Goal: Task Accomplishment & Management: Use online tool/utility

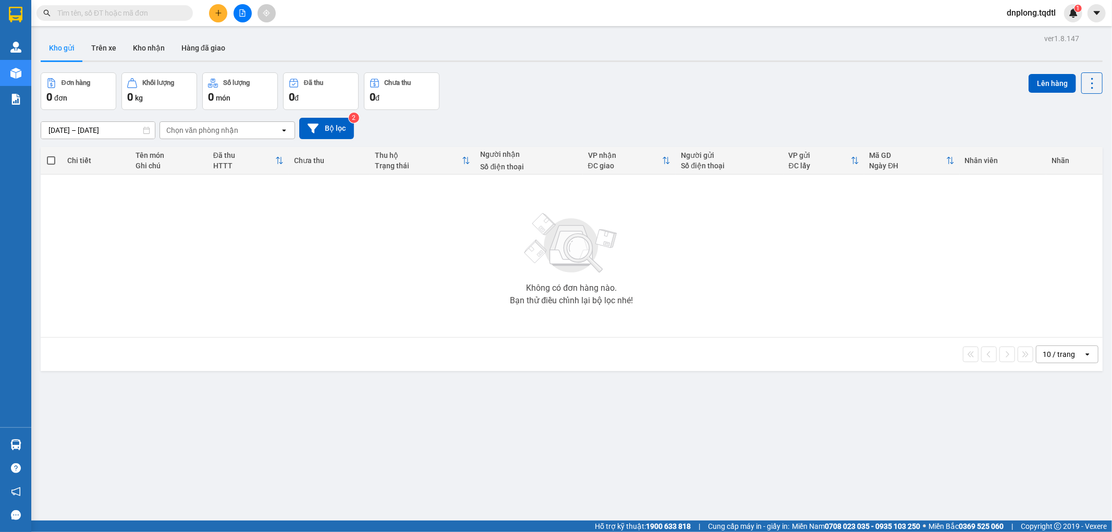
click at [240, 18] on button at bounding box center [243, 13] width 18 height 18
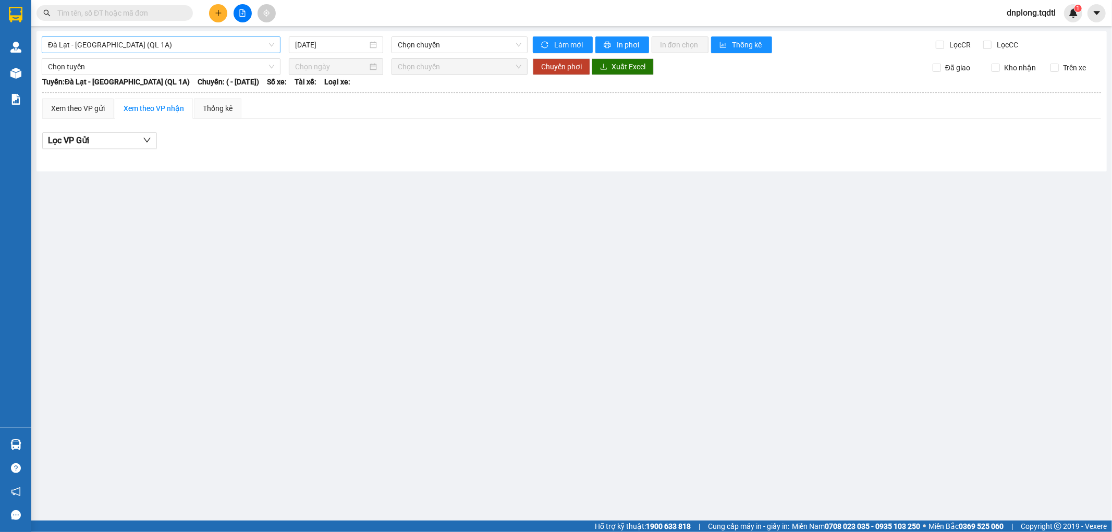
click at [197, 49] on span "Đà Lạt - [GEOGRAPHIC_DATA] (QL 1A)" at bounding box center [161, 45] width 226 height 16
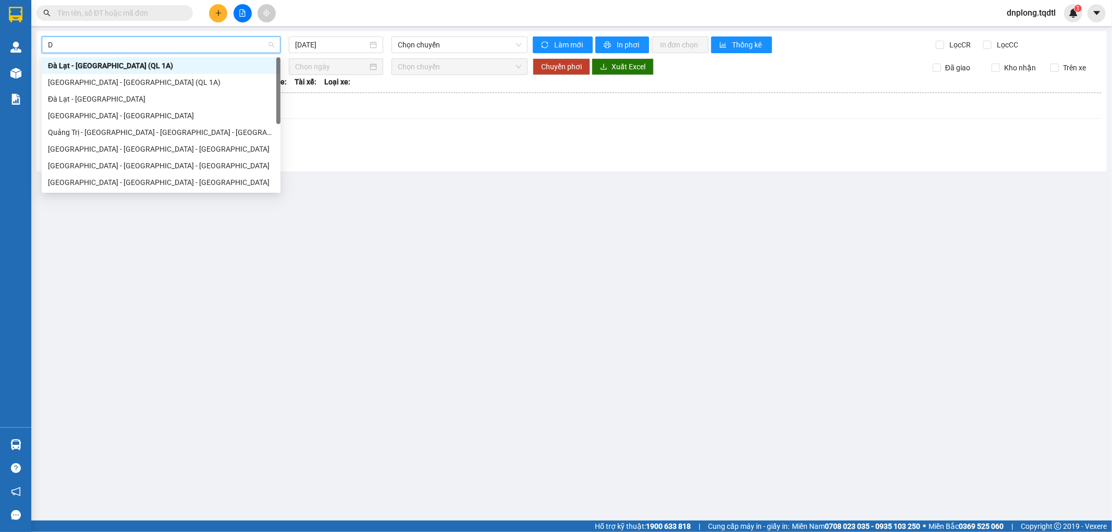
type input "DA"
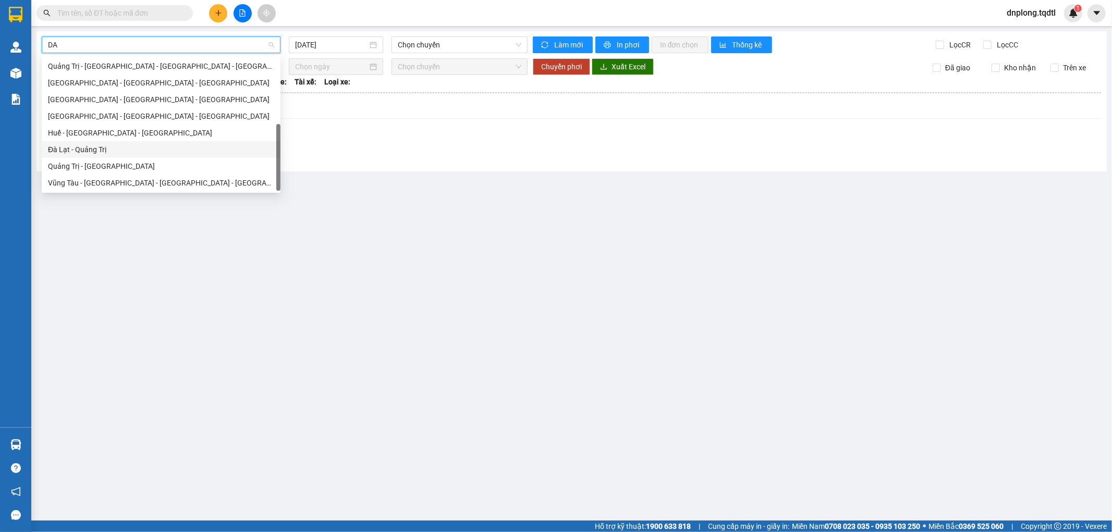
drag, startPoint x: 127, startPoint y: 149, endPoint x: 133, endPoint y: 150, distance: 6.3
click at [133, 150] on div "Đà Lạt - Quảng Trị" at bounding box center [161, 149] width 226 height 11
type input "[DATE]"
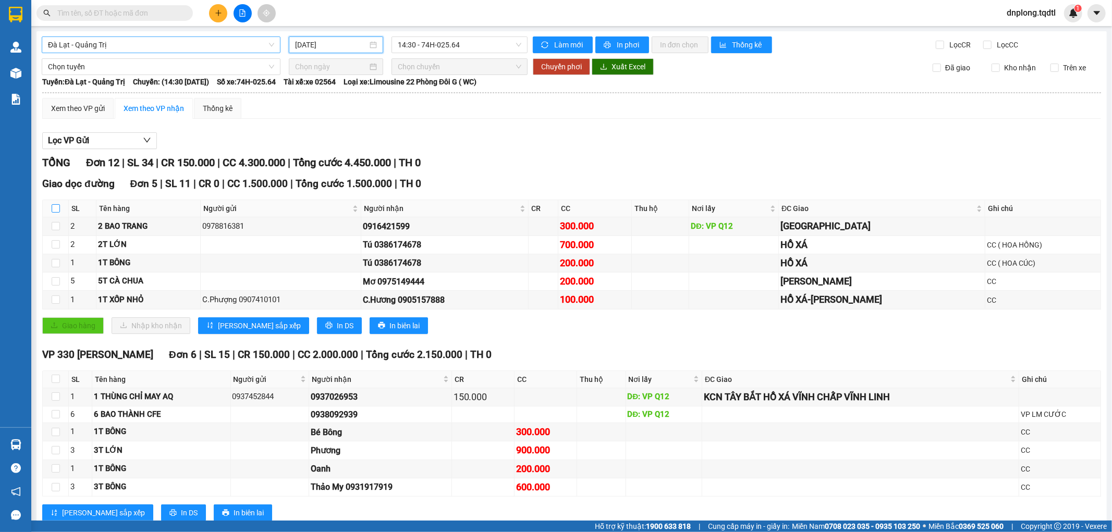
click at [54, 209] on input "checkbox" at bounding box center [56, 208] width 8 height 8
checkbox input "true"
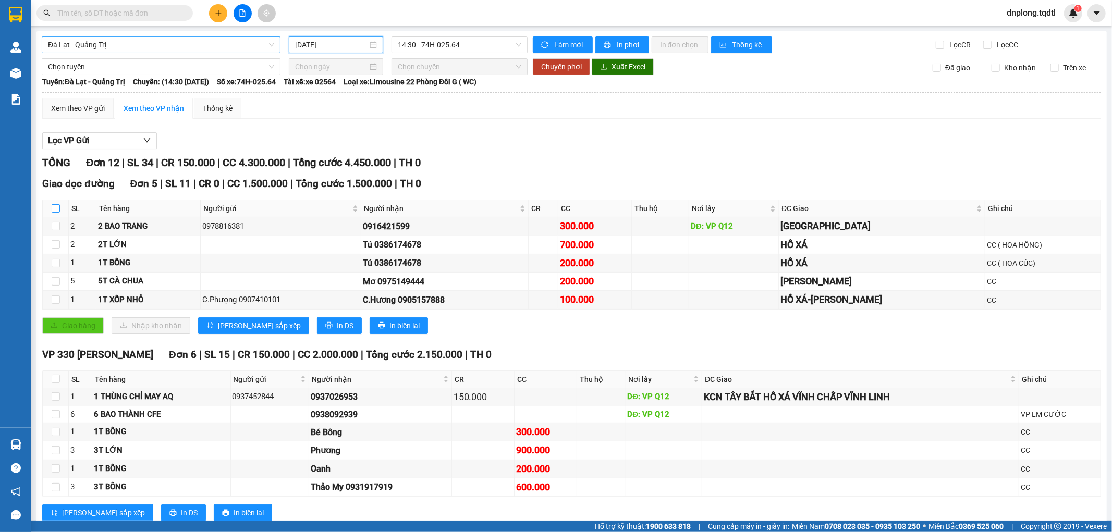
checkbox input "true"
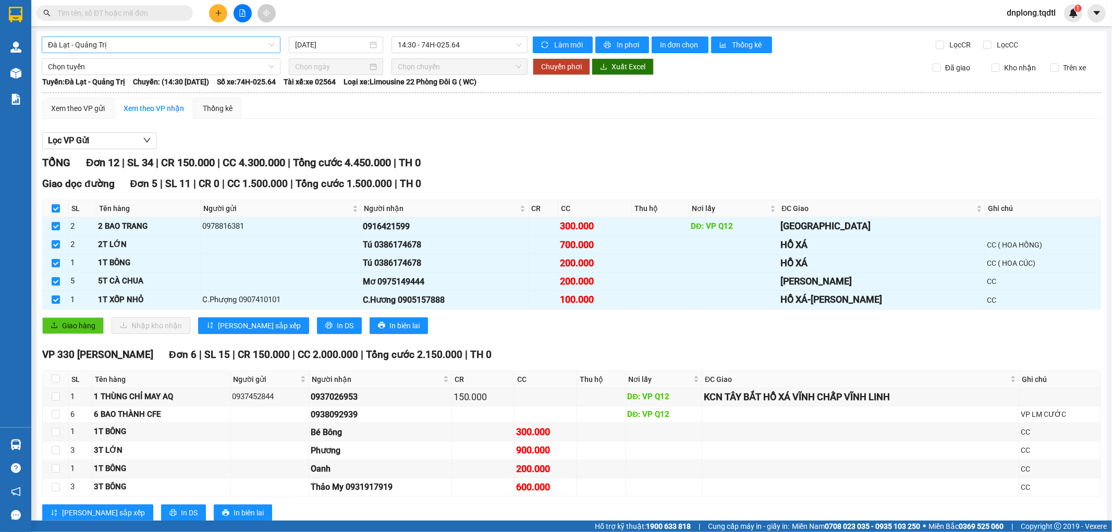
scroll to position [58, 0]
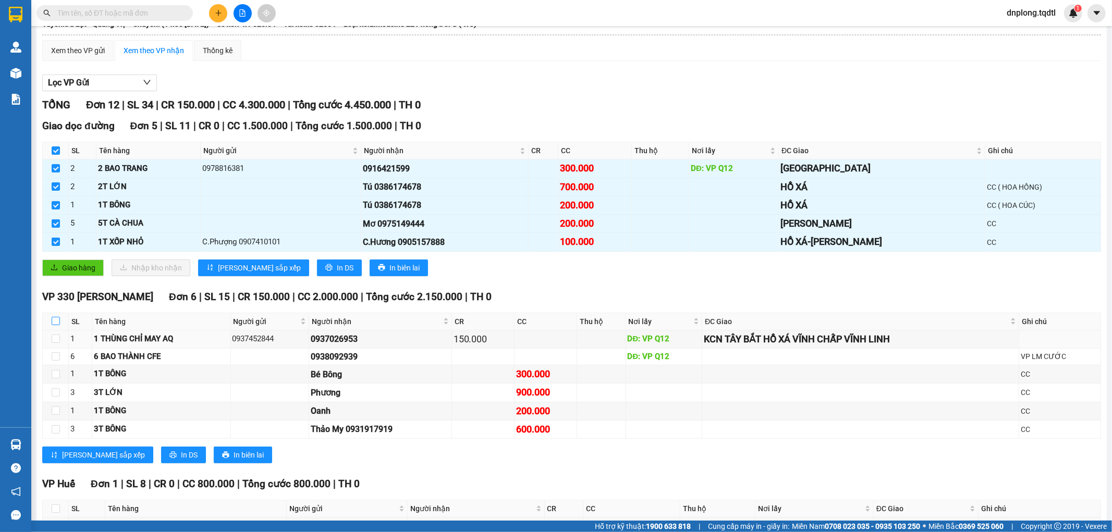
click at [53, 324] on input "checkbox" at bounding box center [56, 321] width 8 height 8
checkbox input "true"
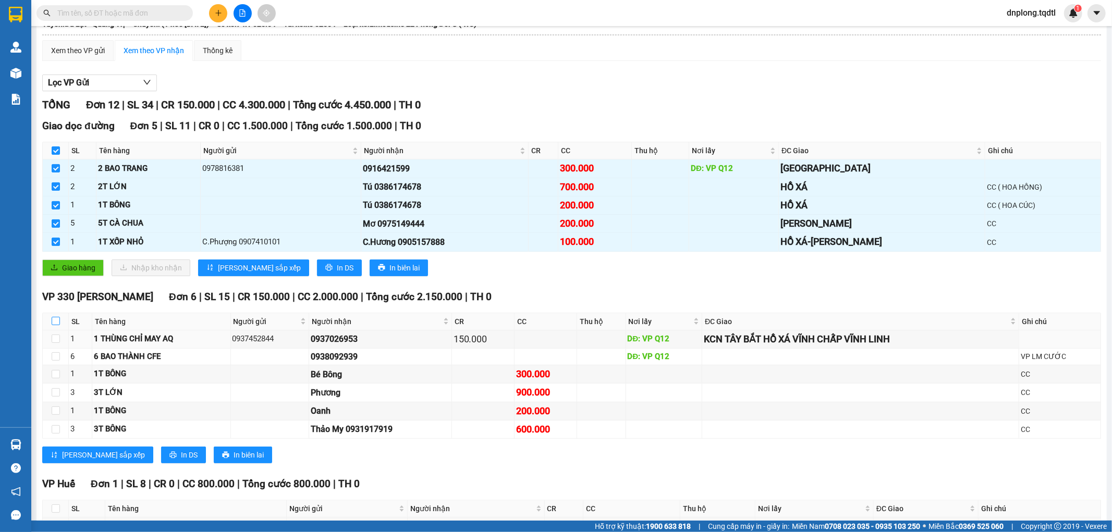
checkbox input "true"
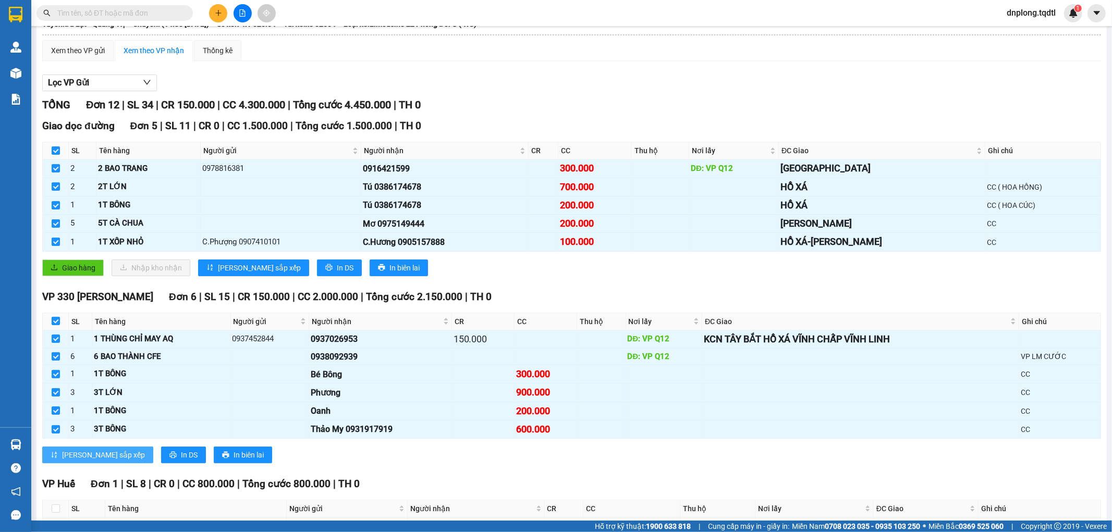
scroll to position [128, 0]
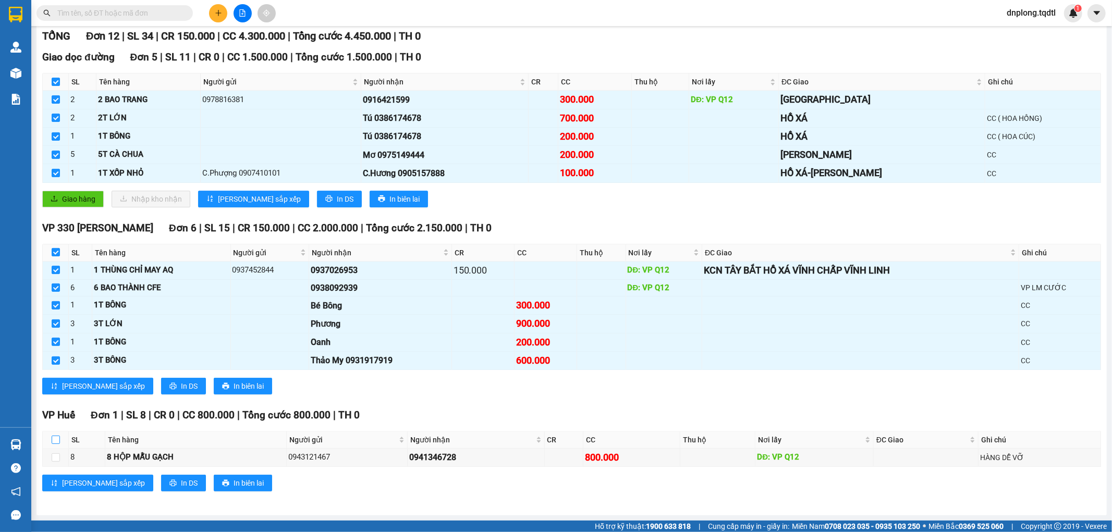
click at [55, 444] on input "checkbox" at bounding box center [56, 440] width 8 height 8
checkbox input "true"
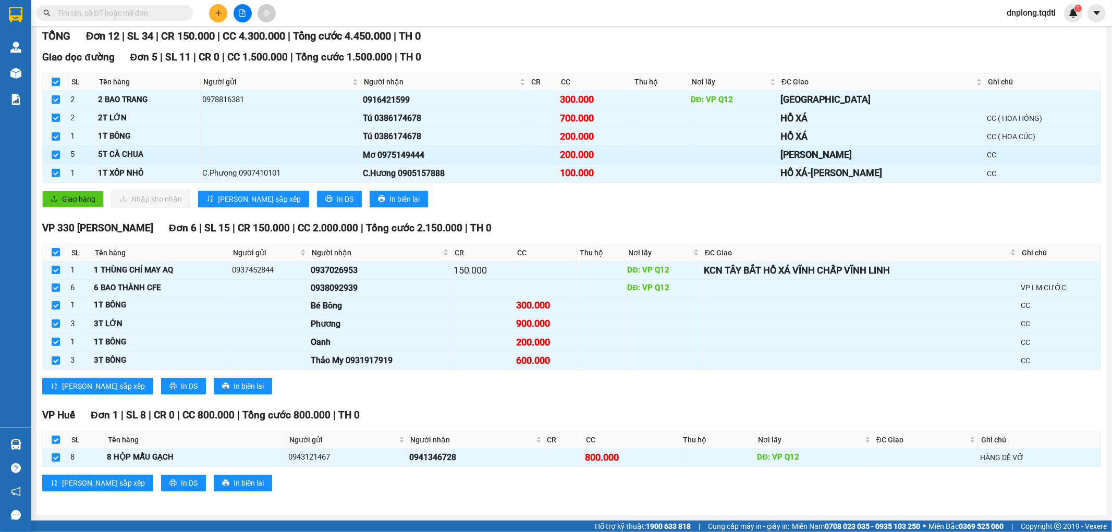
scroll to position [0, 0]
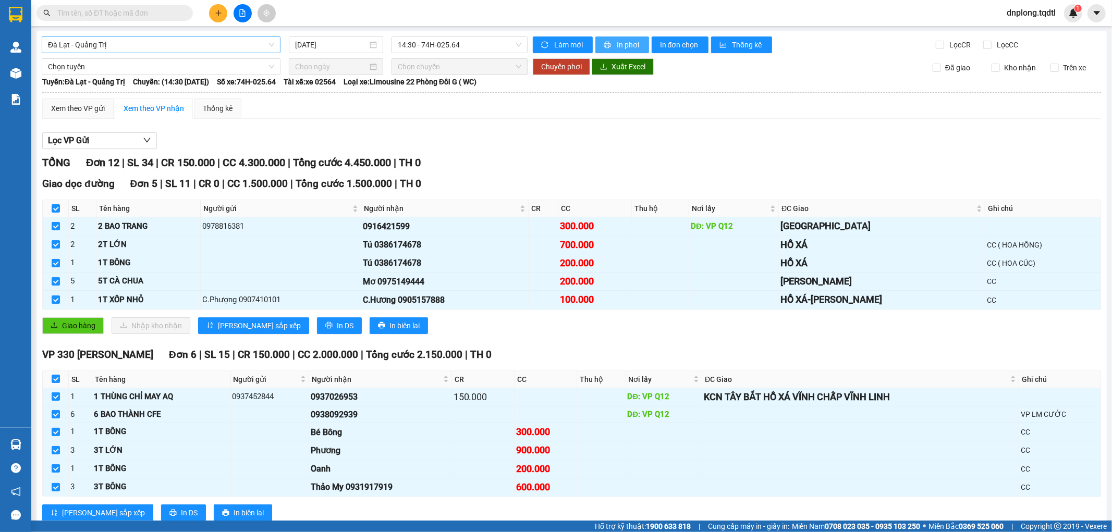
click at [624, 45] on span "In phơi" at bounding box center [629, 44] width 24 height 11
